Goal: Navigation & Orientation: Go to known website

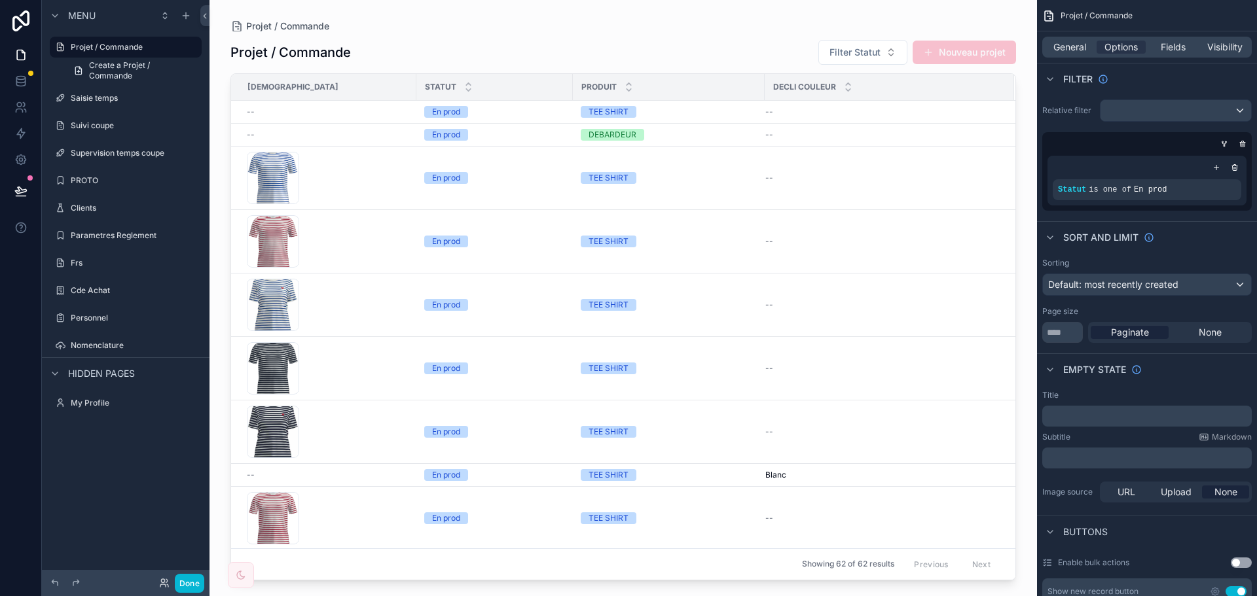
drag, startPoint x: 1009, startPoint y: 120, endPoint x: 998, endPoint y: 247, distance: 126.8
click at [998, 247] on div "scrollable content" at bounding box center [622, 290] width 827 height 581
click at [25, 74] on link at bounding box center [20, 81] width 41 height 26
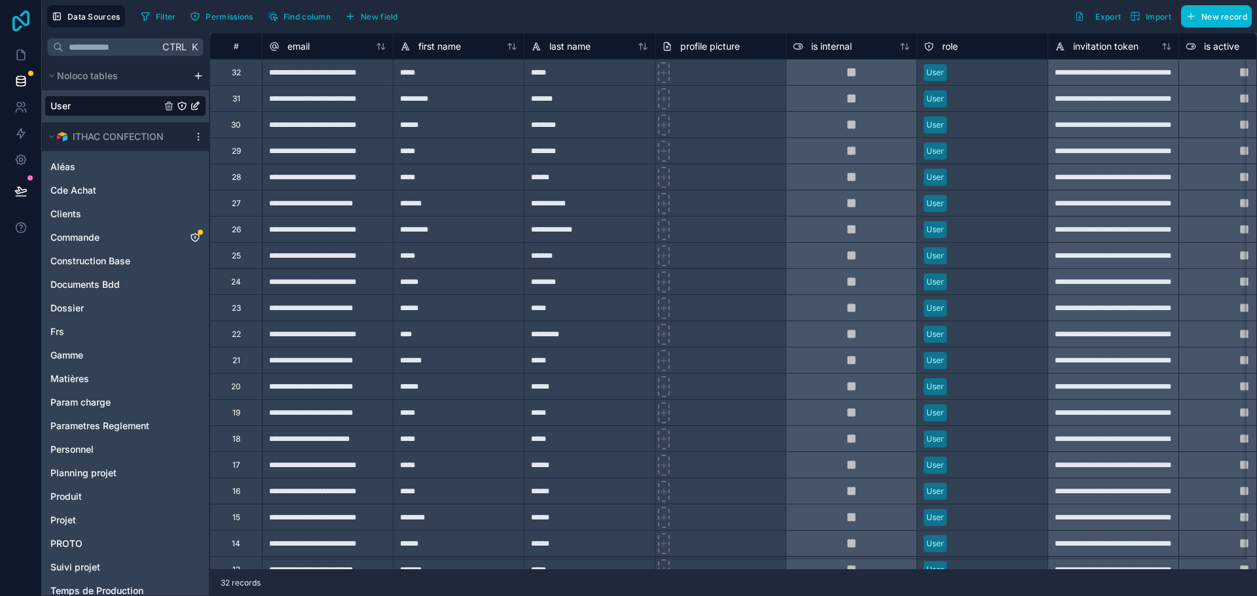
click at [19, 22] on icon at bounding box center [21, 20] width 26 height 21
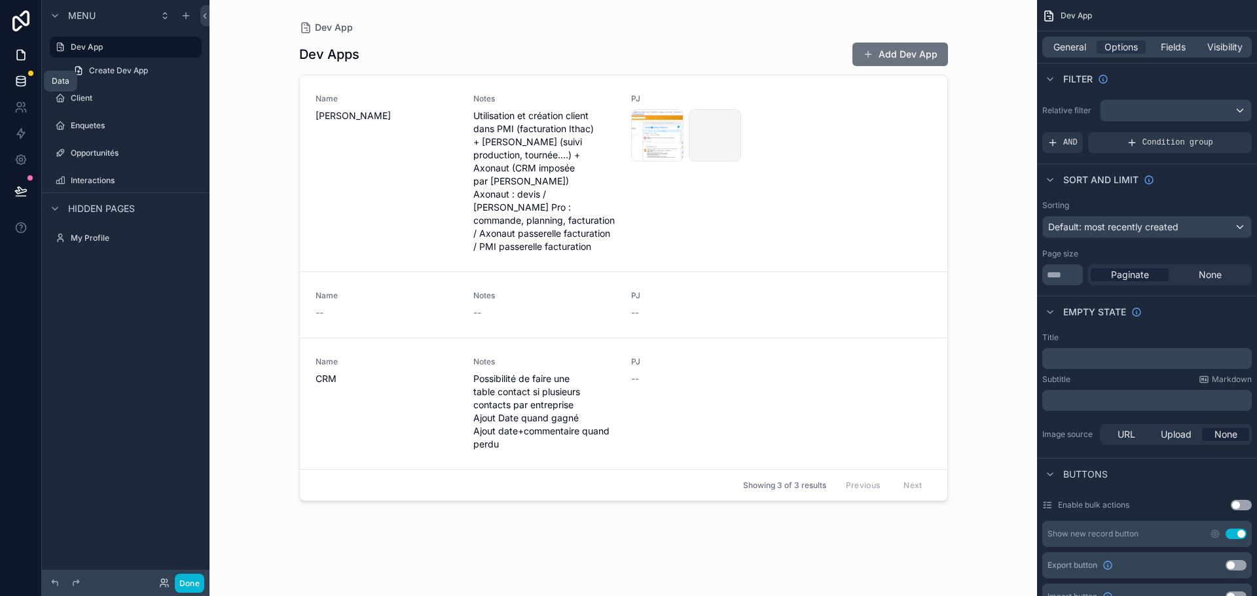
click at [11, 75] on link at bounding box center [20, 81] width 41 height 26
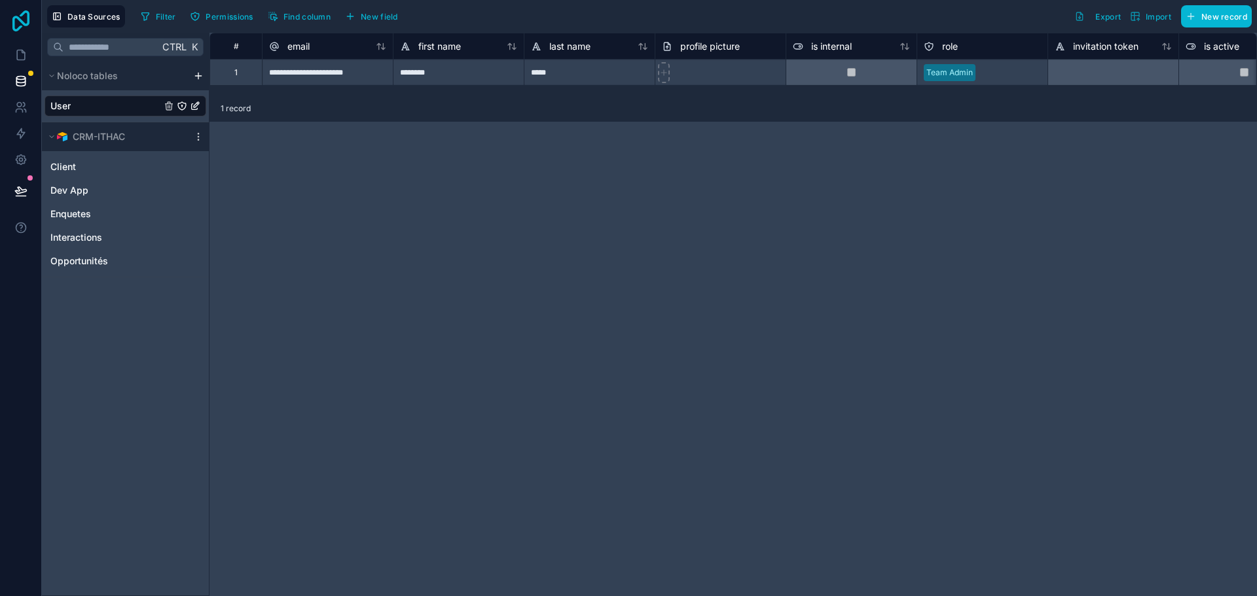
click at [25, 21] on icon at bounding box center [21, 20] width 26 height 21
